Goal: Navigation & Orientation: Find specific page/section

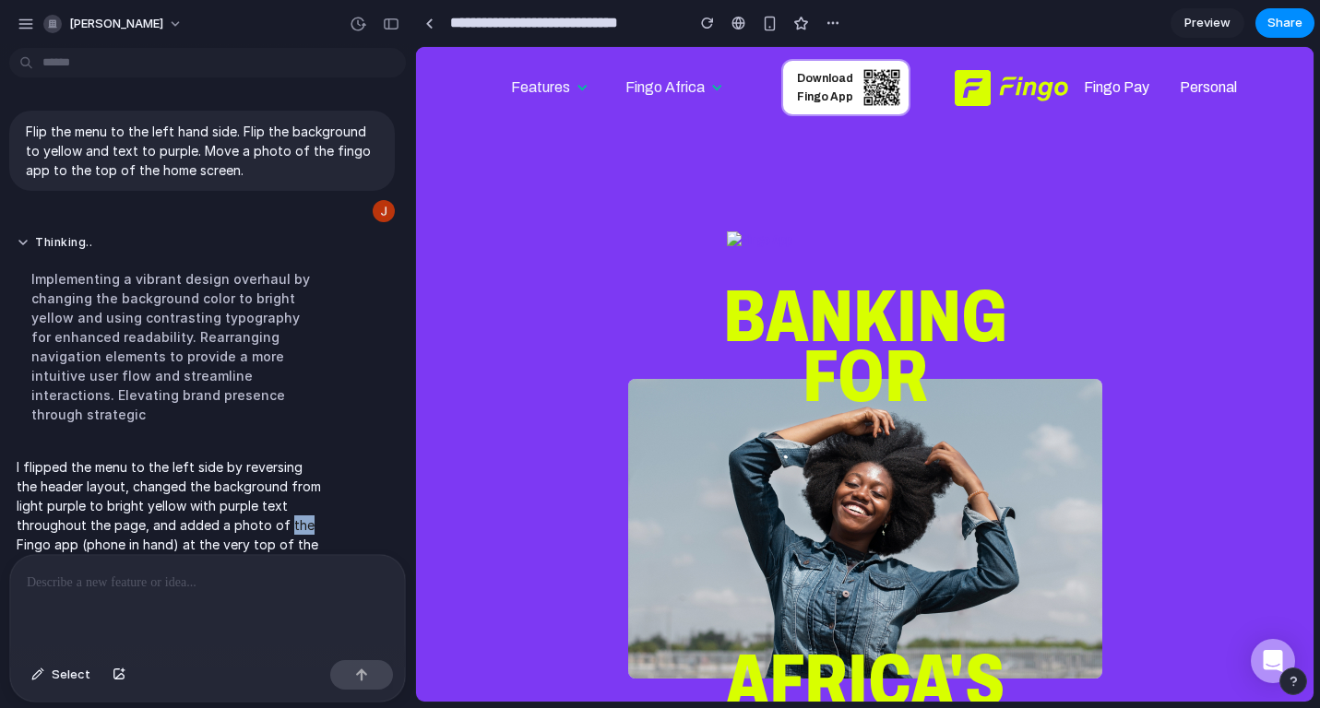
scroll to position [39, 0]
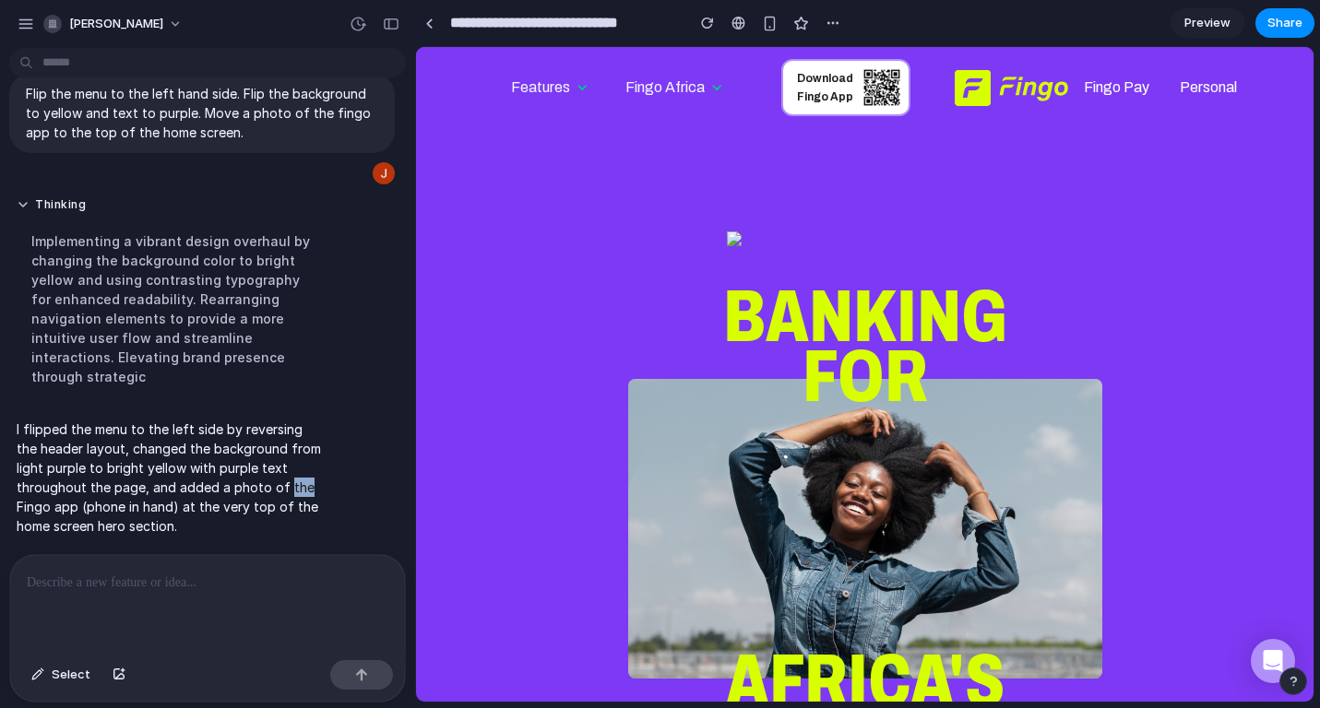
click at [539, 259] on section "BANKING FOR AFRICA'S AMBITIOUS Download App For those who dream big! Open your …" at bounding box center [864, 557] width 897 height 1021
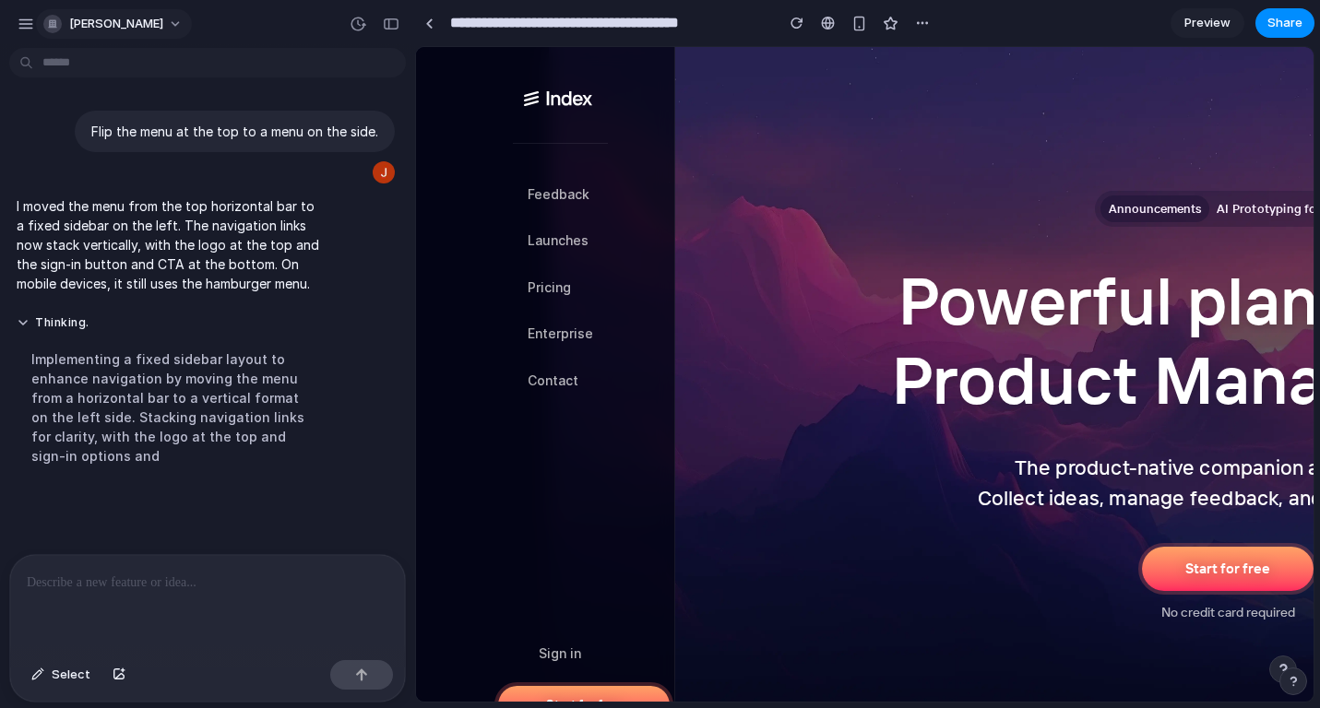
scroll to position [113, 0]
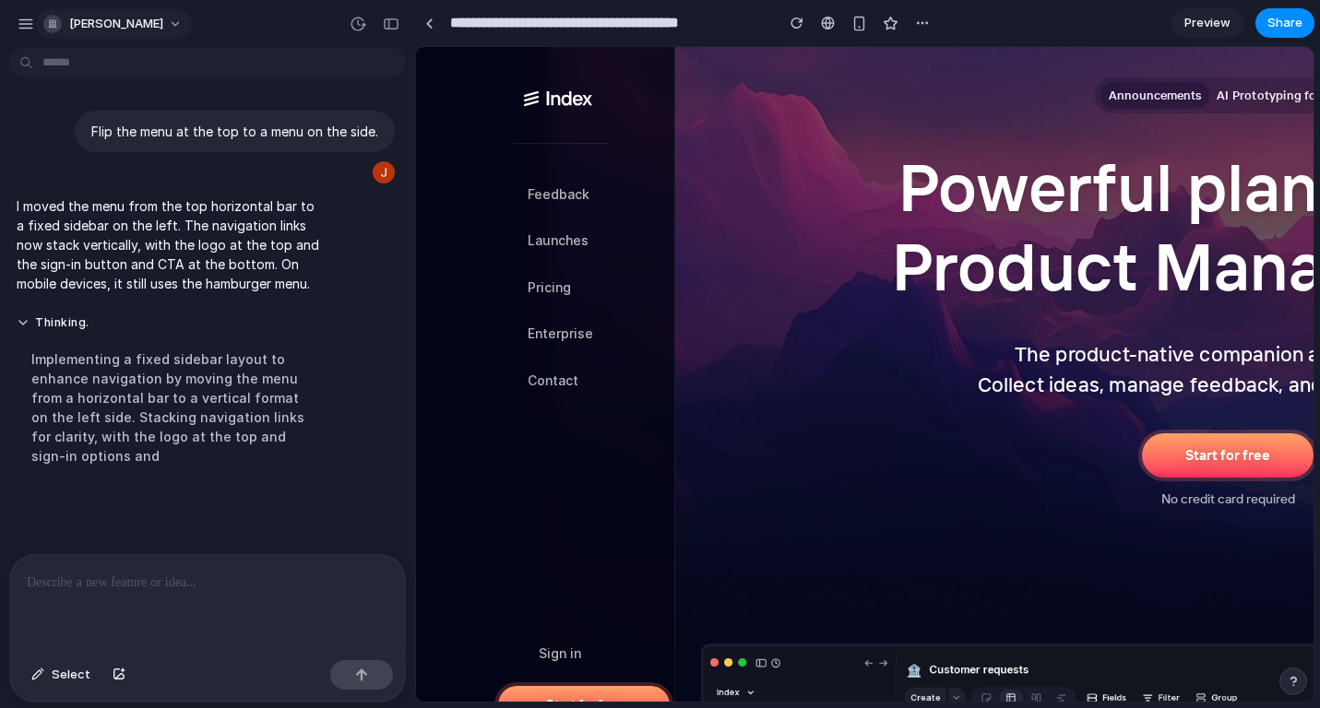
click at [133, 29] on span "[PERSON_NAME]" at bounding box center [116, 24] width 94 height 18
click at [34, 25] on div "Settings Invite members Change theme Sign out" at bounding box center [660, 354] width 1320 height 708
click at [26, 26] on div "button" at bounding box center [26, 24] width 17 height 17
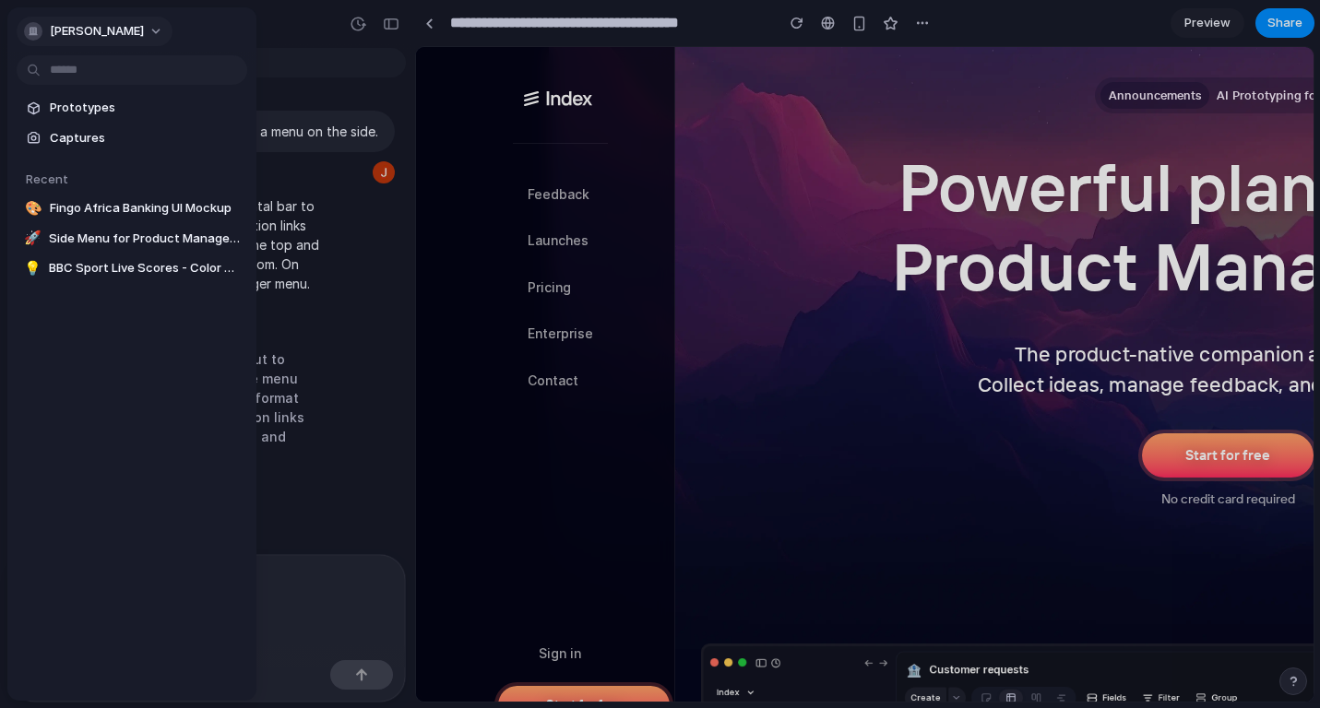
click at [102, 17] on button "[PERSON_NAME]" at bounding box center [95, 32] width 156 height 30
